Goal: Understand process/instructions: Learn how to perform a task or action

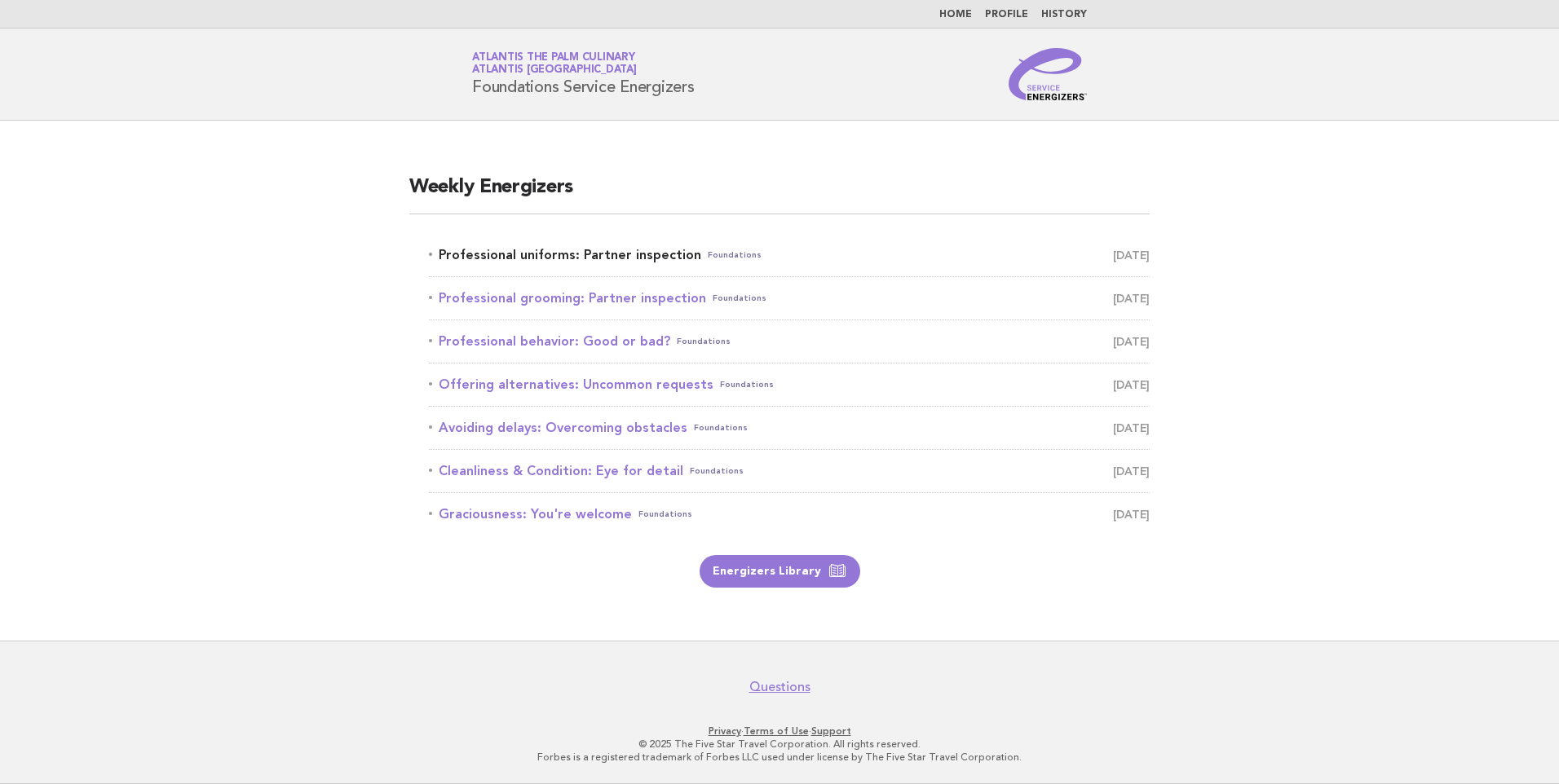
click at [623, 253] on link "Professional uniforms: Partner inspection Foundations October 1" at bounding box center [789, 255] width 720 height 23
click at [788, 574] on link "Energizers Library" at bounding box center [779, 572] width 161 height 32
click at [608, 257] on link "Professional uniforms: Partner inspection Foundations October 1" at bounding box center [789, 255] width 720 height 23
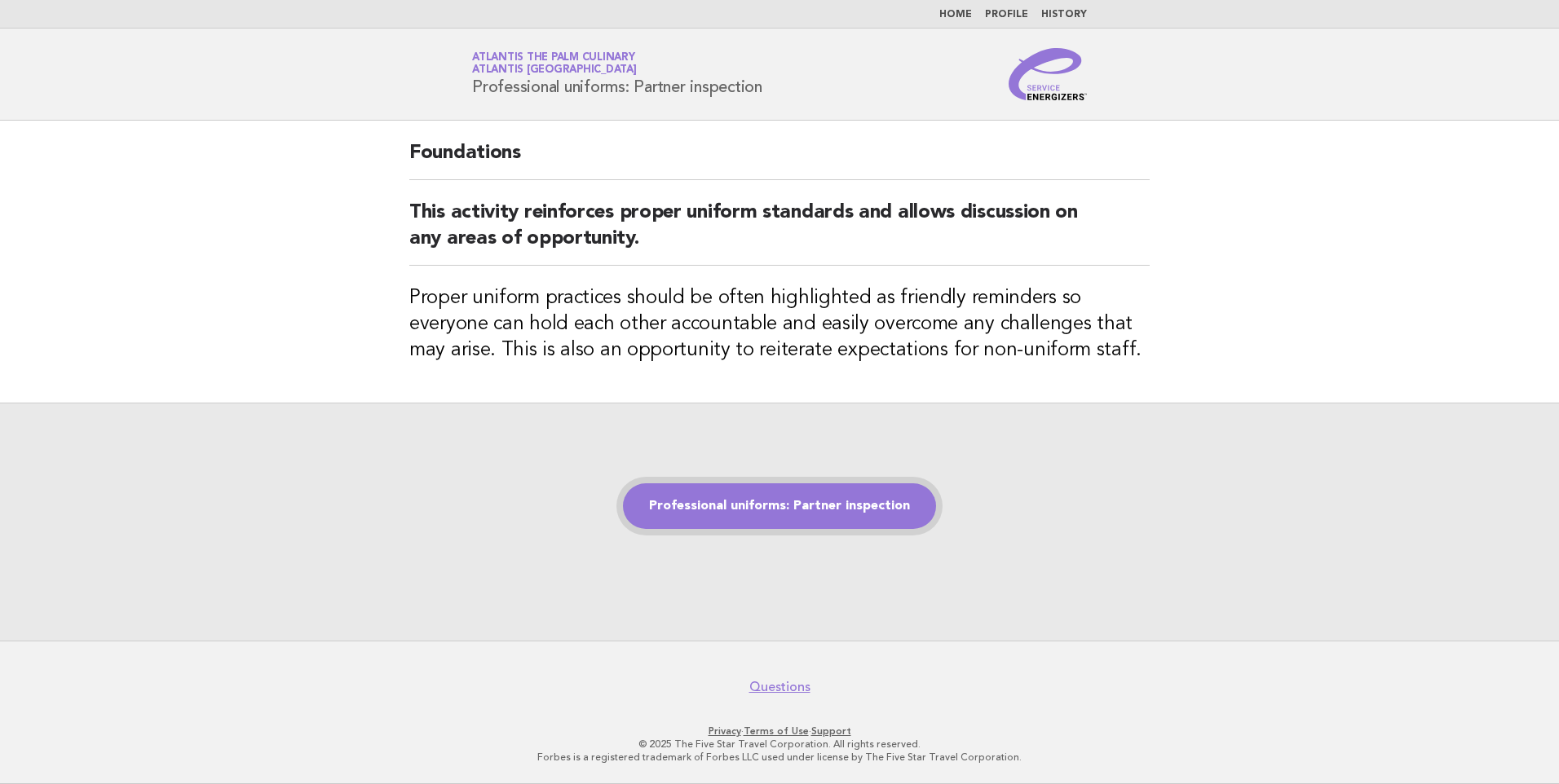
click at [794, 506] on link "Professional uniforms: Partner inspection" at bounding box center [779, 506] width 313 height 46
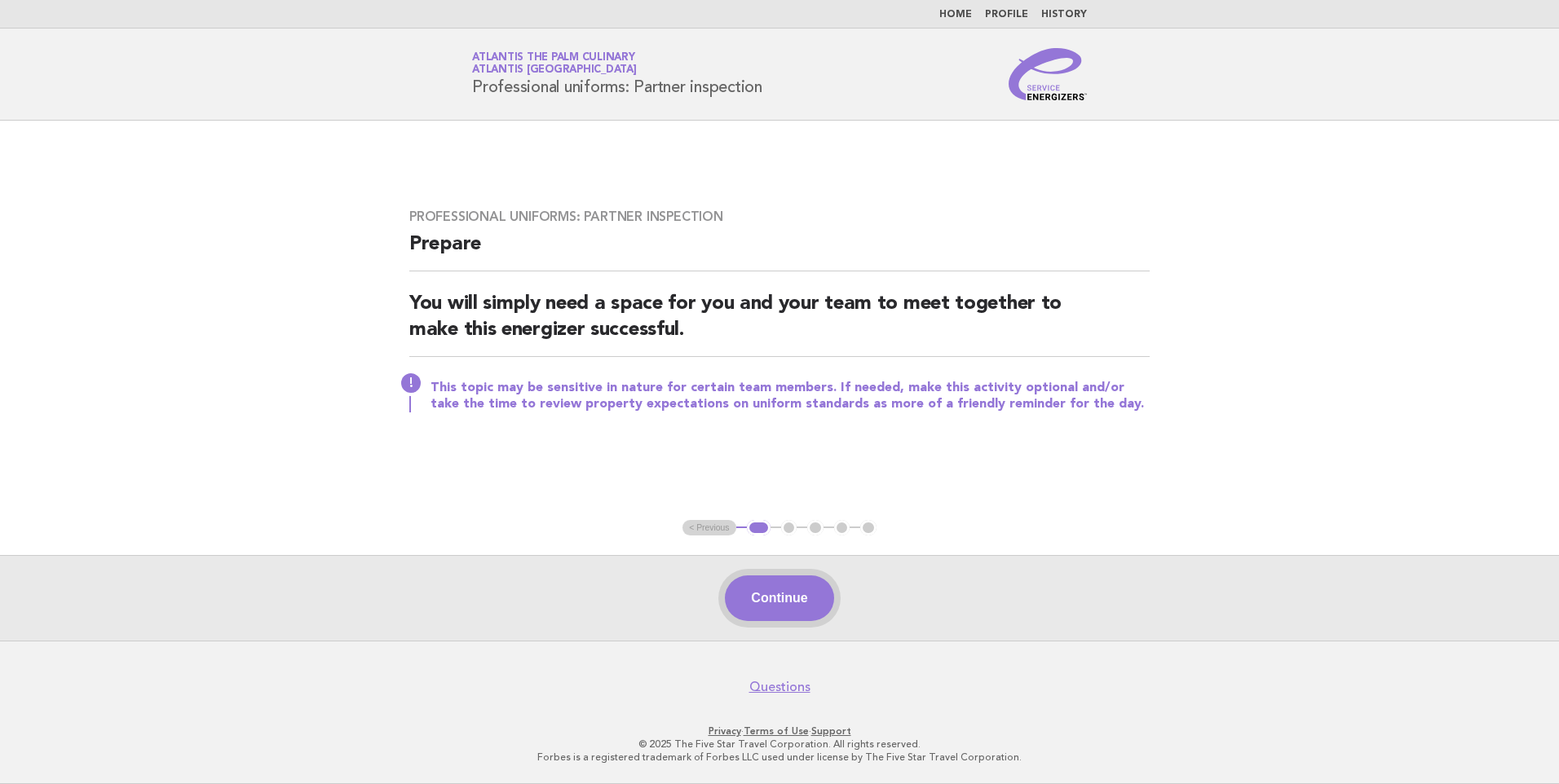
click at [793, 608] on button "Continue" at bounding box center [779, 599] width 109 height 46
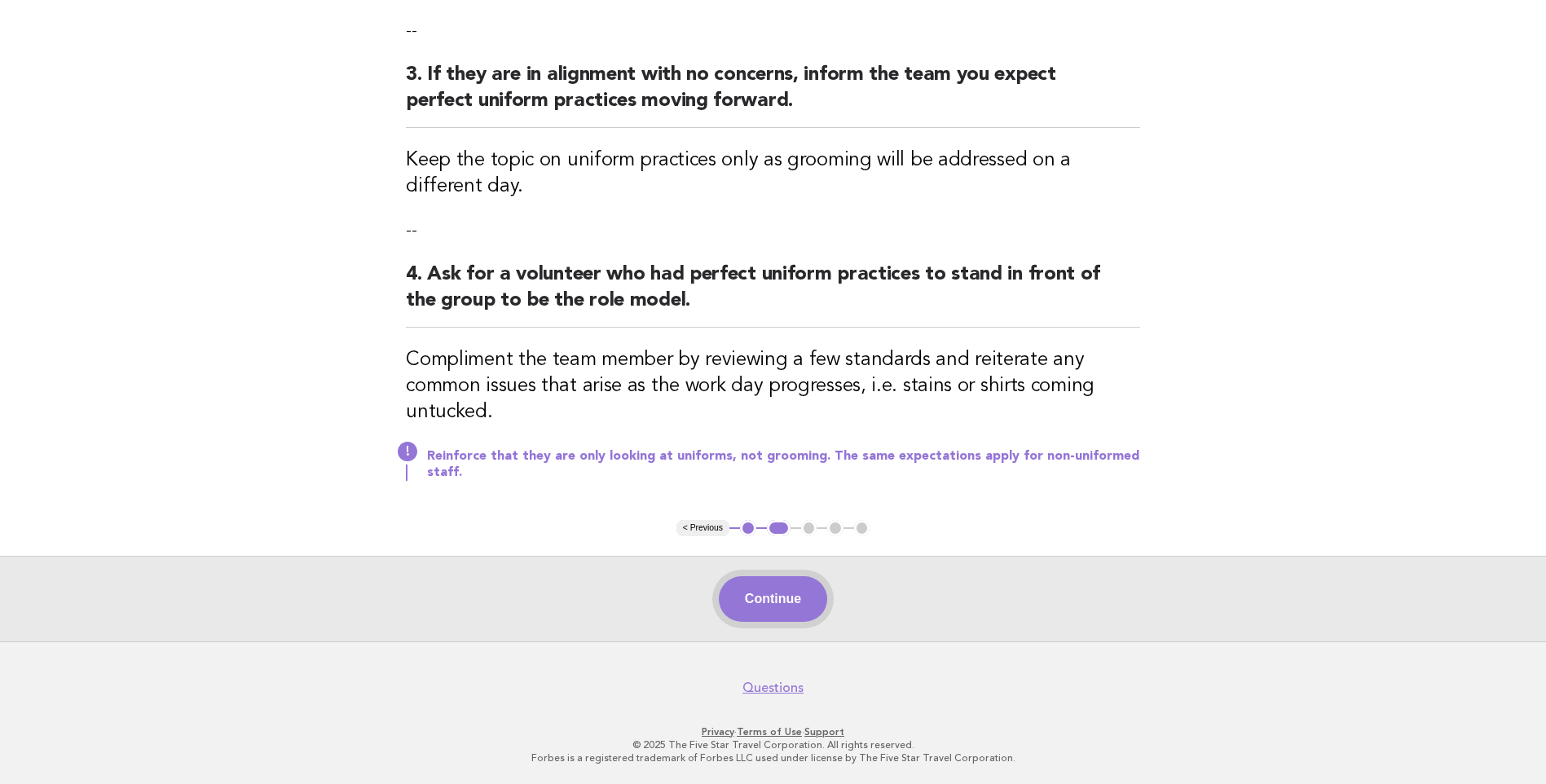
click at [776, 617] on button "Continue" at bounding box center [773, 599] width 109 height 46
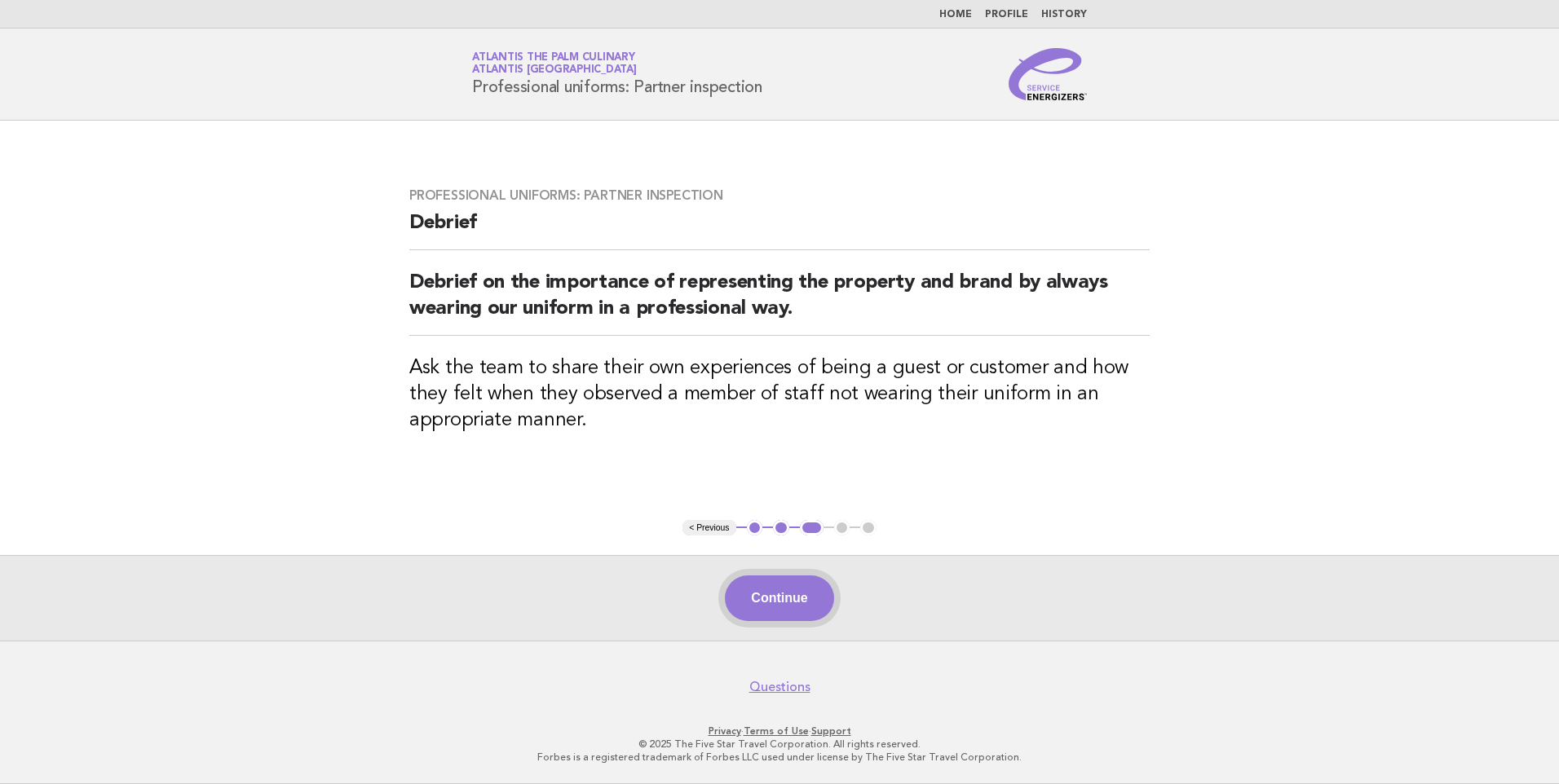
click at [817, 585] on button "Continue" at bounding box center [779, 599] width 109 height 46
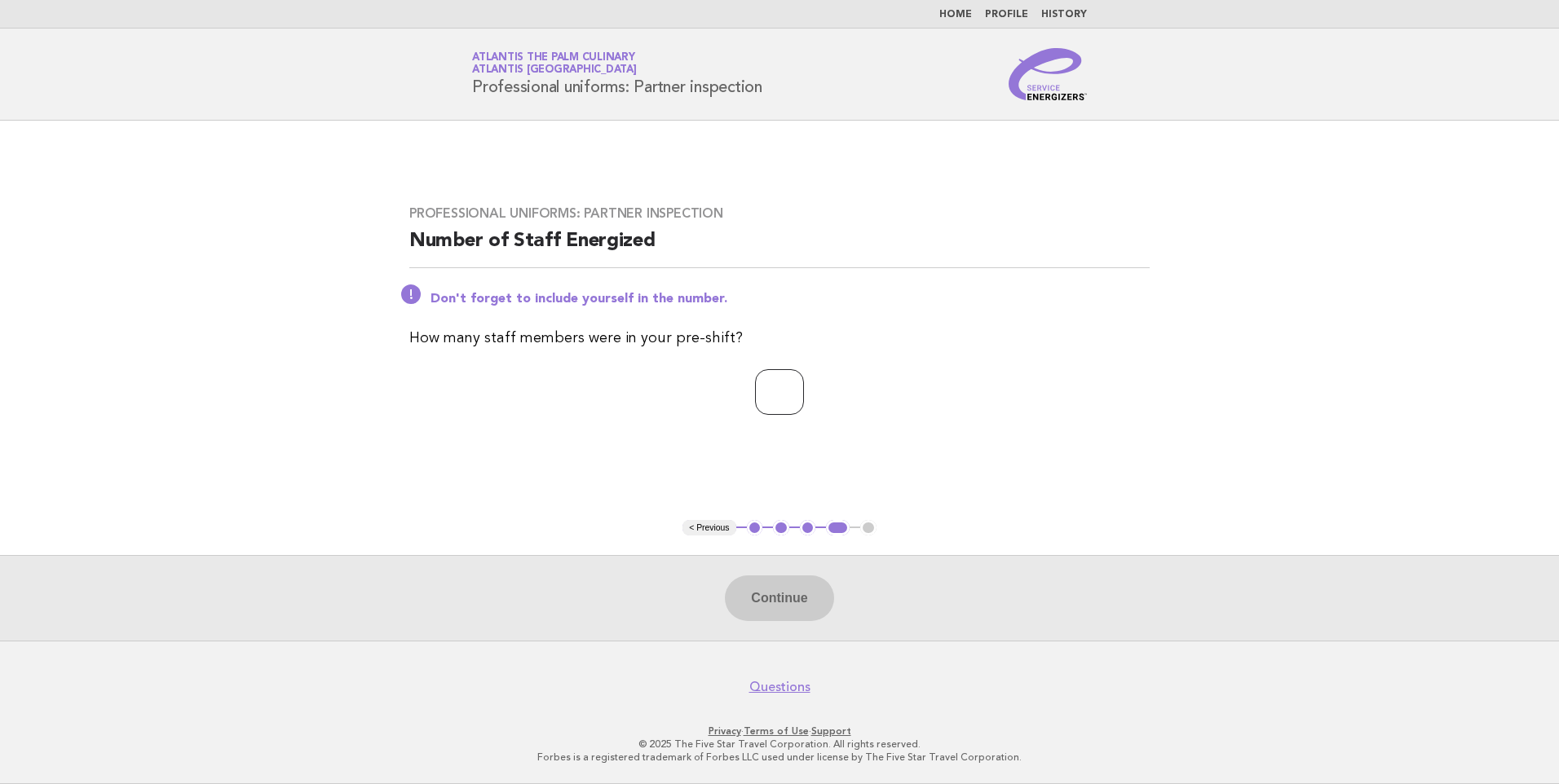
click at [766, 381] on input "number" at bounding box center [780, 392] width 49 height 46
type input "**"
click at [763, 585] on button "Continue" at bounding box center [779, 599] width 109 height 46
